Goal: Task Accomplishment & Management: Manage account settings

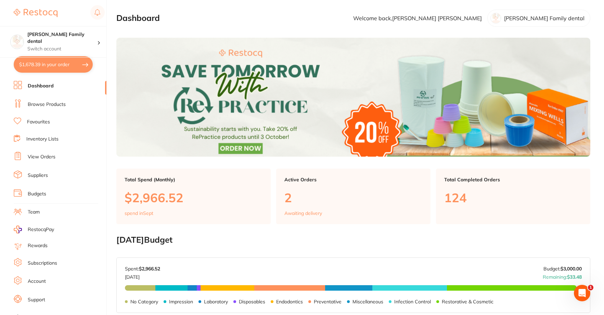
click at [42, 157] on link "View Orders" at bounding box center [42, 156] width 28 height 7
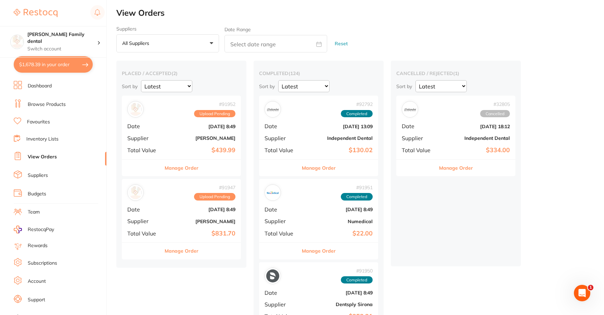
click at [175, 214] on div "# 91947 Upload Pending Date [DATE] 8:49 Supplier [PERSON_NAME] Total Value $831…" at bounding box center [181, 210] width 119 height 63
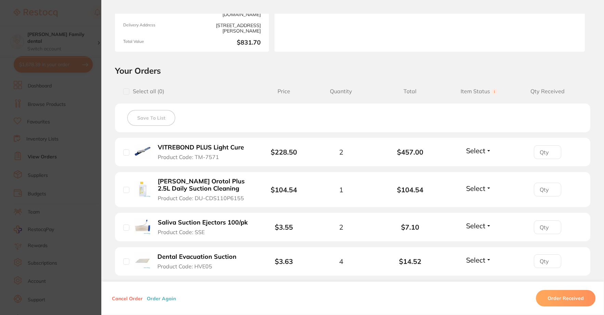
scroll to position [137, 0]
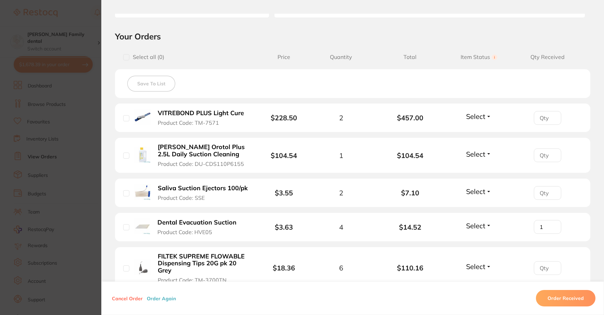
click at [550, 225] on input "1" at bounding box center [547, 227] width 27 height 14
click at [550, 225] on input "2" at bounding box center [547, 227] width 27 height 14
click at [550, 225] on input "3" at bounding box center [547, 227] width 27 height 14
type input "4"
click at [550, 225] on input "4" at bounding box center [547, 227] width 27 height 14
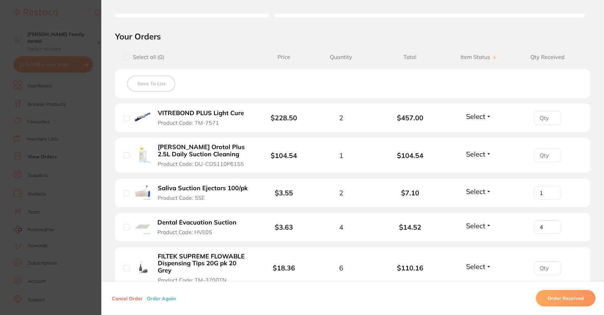
click at [550, 191] on input "1" at bounding box center [547, 193] width 27 height 14
type input "2"
click at [550, 191] on input "2" at bounding box center [547, 193] width 27 height 14
click at [553, 115] on input "1" at bounding box center [547, 118] width 27 height 14
type input "2"
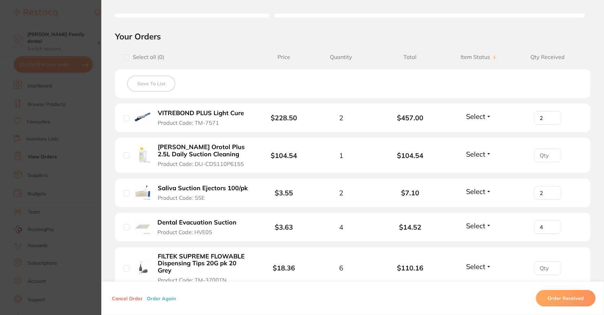
click at [552, 115] on input "2" at bounding box center [547, 118] width 27 height 14
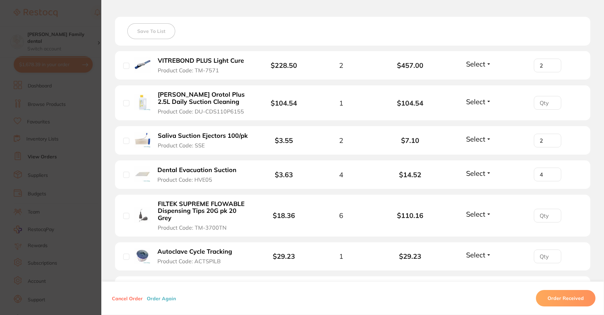
scroll to position [205, 0]
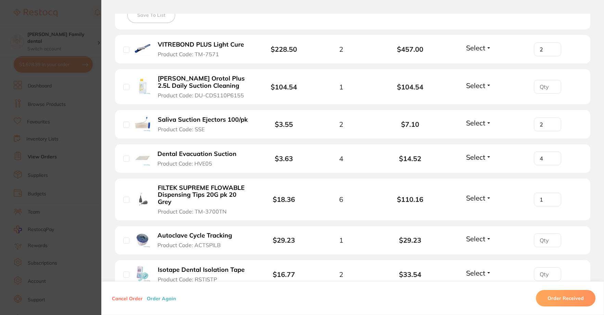
click at [552, 198] on input "1" at bounding box center [547, 199] width 27 height 14
click at [552, 198] on input "2" at bounding box center [547, 199] width 27 height 14
click at [552, 198] on input "3" at bounding box center [547, 199] width 27 height 14
click at [552, 198] on input "4" at bounding box center [547, 199] width 27 height 14
click at [552, 198] on input "5" at bounding box center [547, 199] width 27 height 14
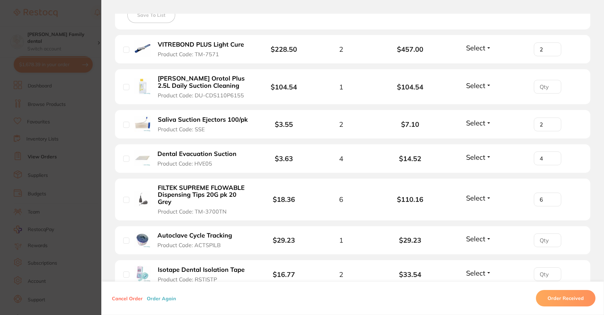
click at [552, 198] on input "6" at bounding box center [547, 199] width 27 height 14
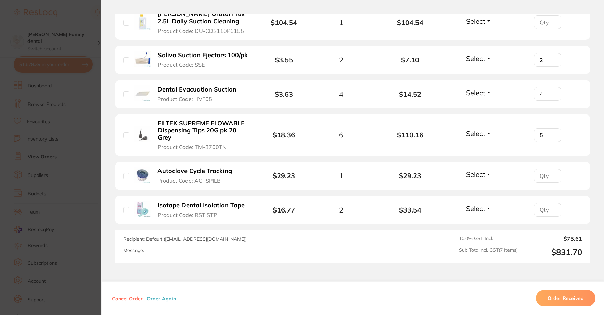
scroll to position [274, 0]
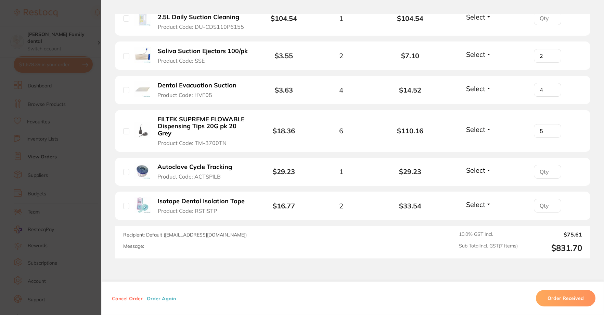
type input "5"
type input "1"
click at [551, 170] on input "1" at bounding box center [547, 172] width 27 height 14
click at [551, 204] on input "1" at bounding box center [547, 206] width 27 height 14
type input "2"
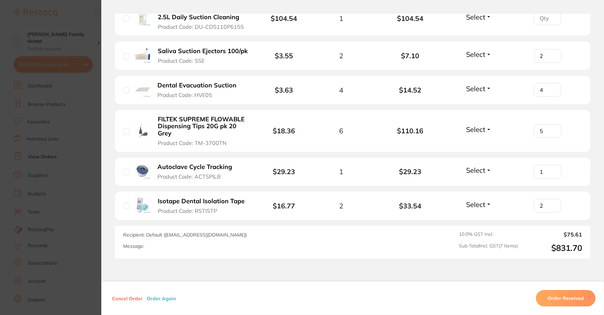
click at [551, 204] on input "2" at bounding box center [547, 206] width 27 height 14
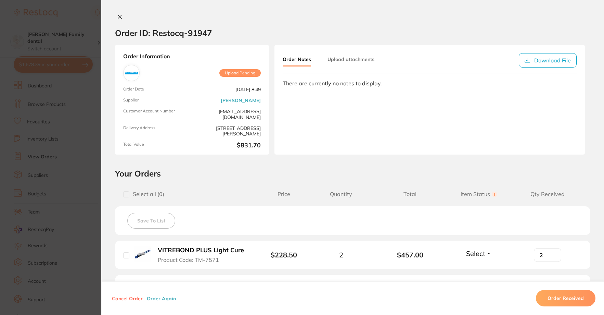
click at [119, 15] on icon at bounding box center [119, 16] width 5 height 5
